Goal: Information Seeking & Learning: Learn about a topic

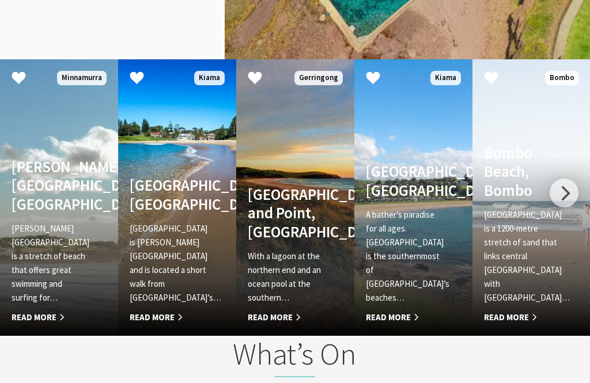
scroll to position [1470, 0]
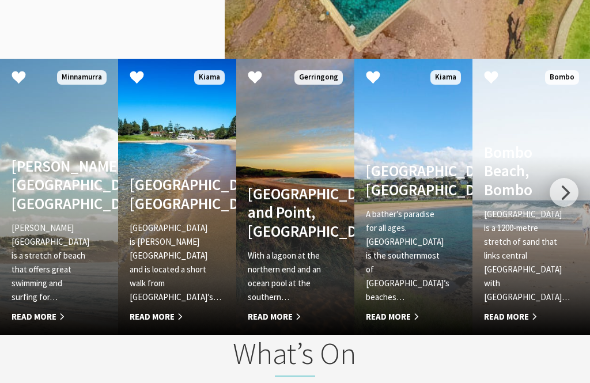
click at [518, 274] on p "[GEOGRAPHIC_DATA] is a 1200-metre stretch of sand that links central [GEOGRAPHI…" at bounding box center [522, 255] width 77 height 97
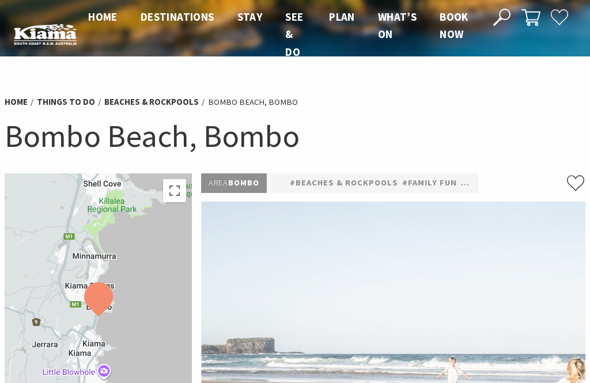
scroll to position [2, 0]
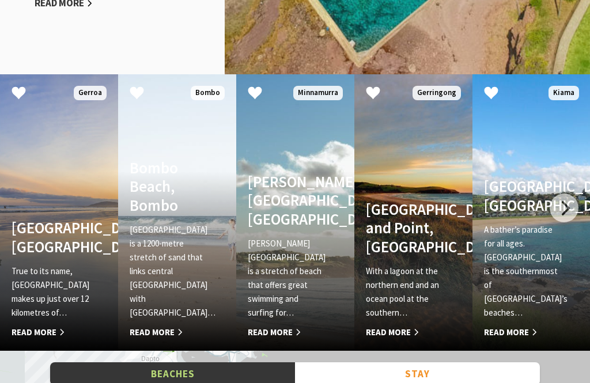
scroll to position [1455, 0]
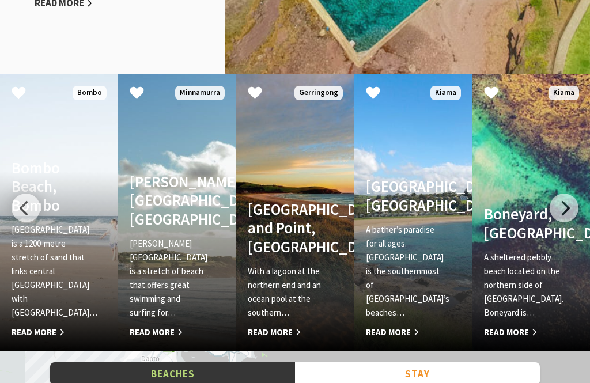
click at [564, 206] on div at bounding box center [563, 208] width 29 height 29
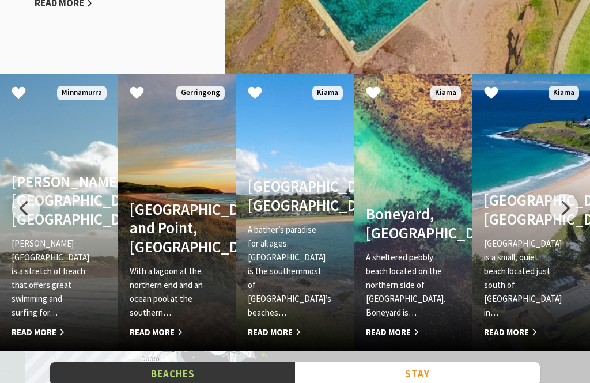
click at [511, 274] on p "[GEOGRAPHIC_DATA] is a small, quiet beach located just south of [GEOGRAPHIC_DAT…" at bounding box center [522, 278] width 77 height 83
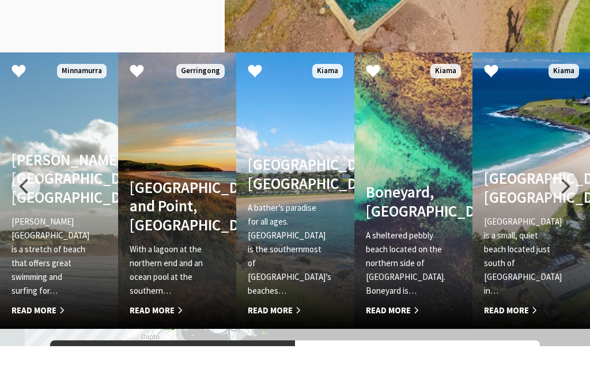
scroll to position [1492, 0]
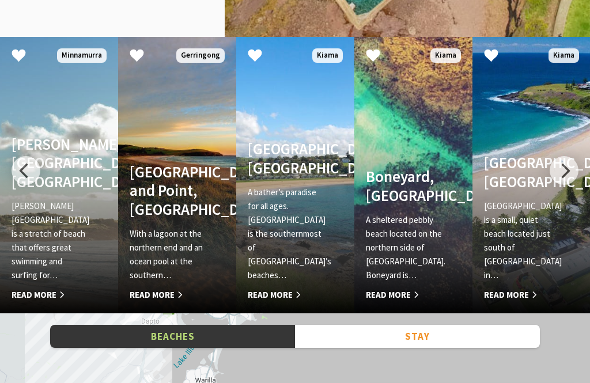
click at [416, 248] on p "A sheltered pebbly beach located on the northern side of [GEOGRAPHIC_DATA]. Bon…" at bounding box center [404, 247] width 77 height 69
click at [282, 263] on p "A bather’s paradise for all ages. [GEOGRAPHIC_DATA] is the southernmost of [GEO…" at bounding box center [286, 233] width 77 height 97
click at [168, 244] on p "With a lagoon at the northern end and an ocean pool at the southern…" at bounding box center [168, 254] width 77 height 55
click at [65, 236] on p "[PERSON_NAME][GEOGRAPHIC_DATA] is a stretch of beach that offers great swimming…" at bounding box center [50, 240] width 77 height 83
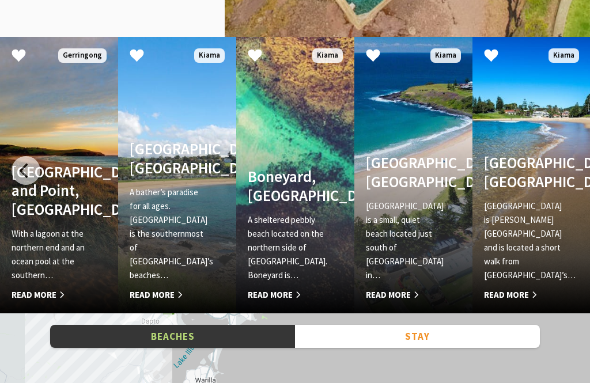
click at [524, 249] on p "[GEOGRAPHIC_DATA] is [PERSON_NAME][GEOGRAPHIC_DATA] and is located a short walk…" at bounding box center [522, 240] width 77 height 83
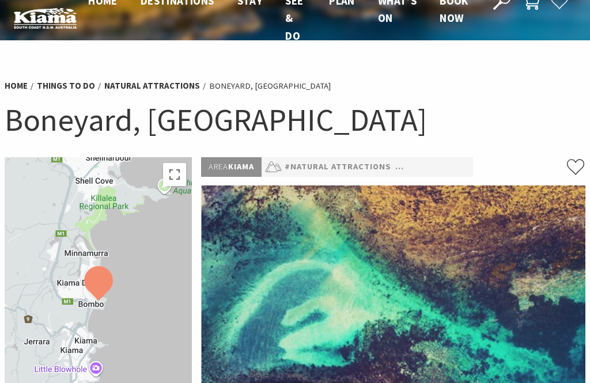
scroll to position [21, 0]
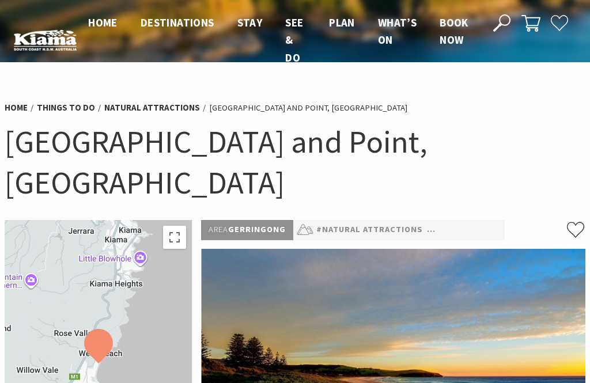
scroll to position [26, 0]
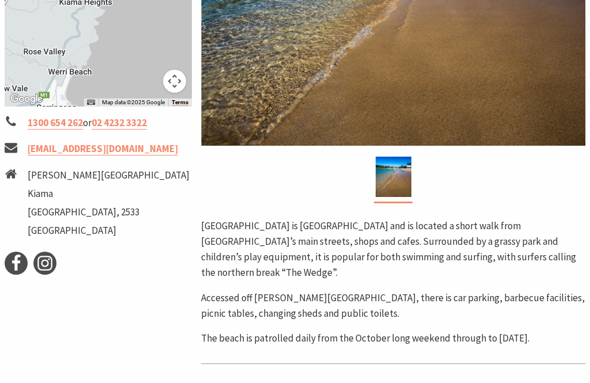
scroll to position [379, 0]
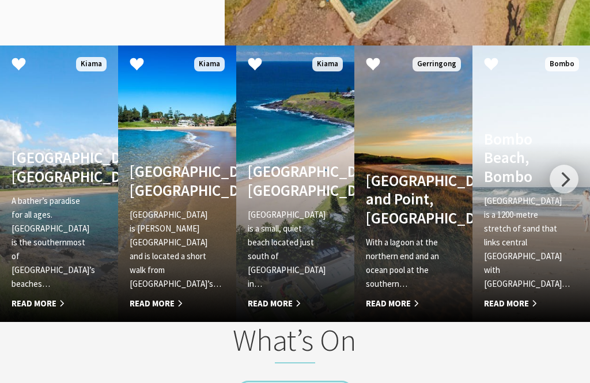
scroll to position [1492, 0]
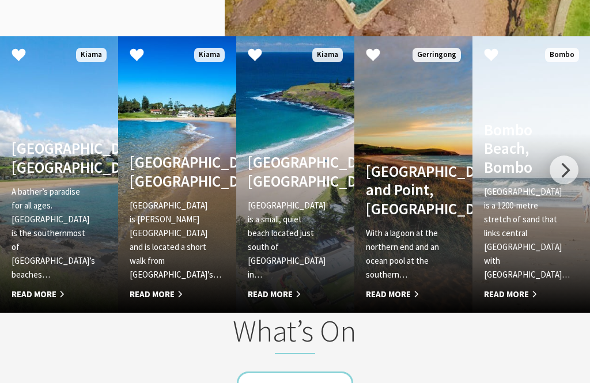
click at [165, 261] on p "[GEOGRAPHIC_DATA] is [PERSON_NAME][GEOGRAPHIC_DATA] and is located a short walk…" at bounding box center [168, 240] width 77 height 83
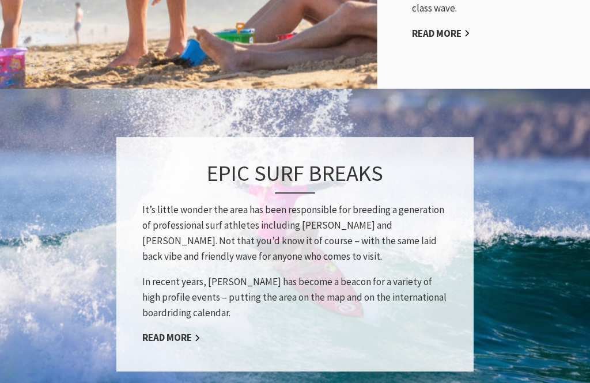
scroll to position [770, 0]
